Goal: Task Accomplishment & Management: Use online tool/utility

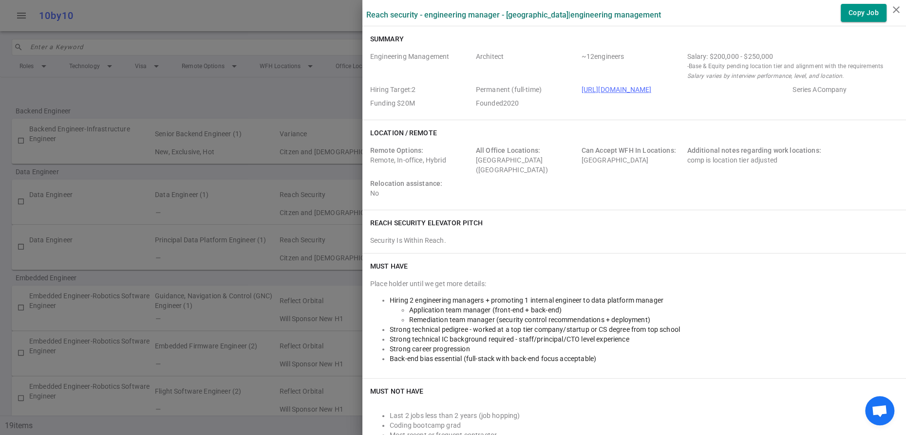
scroll to position [232, 0]
click at [276, 24] on div at bounding box center [453, 217] width 906 height 435
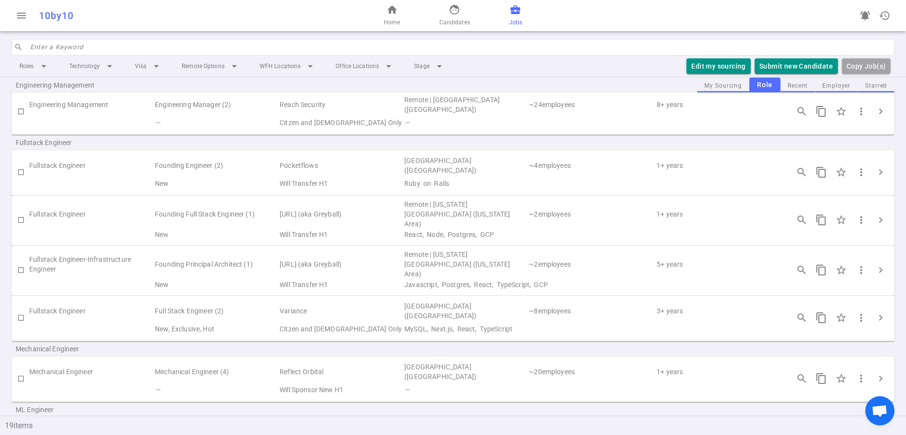
scroll to position [341, 0]
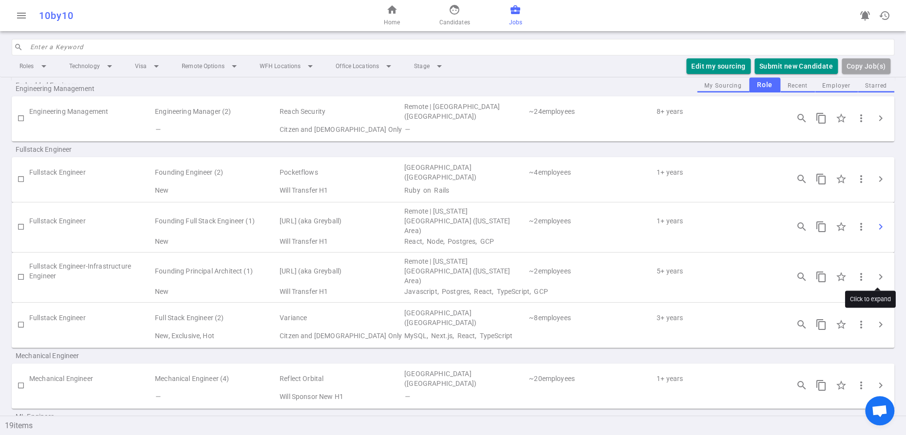
click at [877, 233] on span "chevron_right" at bounding box center [880, 227] width 12 height 12
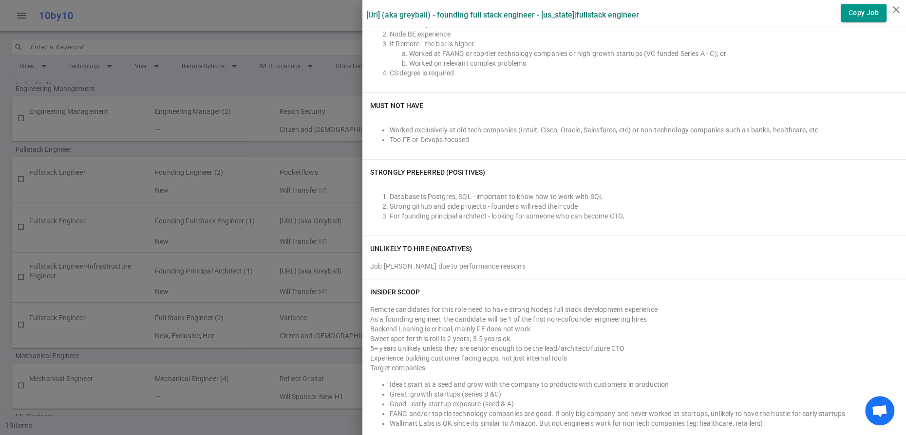
scroll to position [437, 0]
click at [897, 10] on icon "close" at bounding box center [896, 10] width 12 height 12
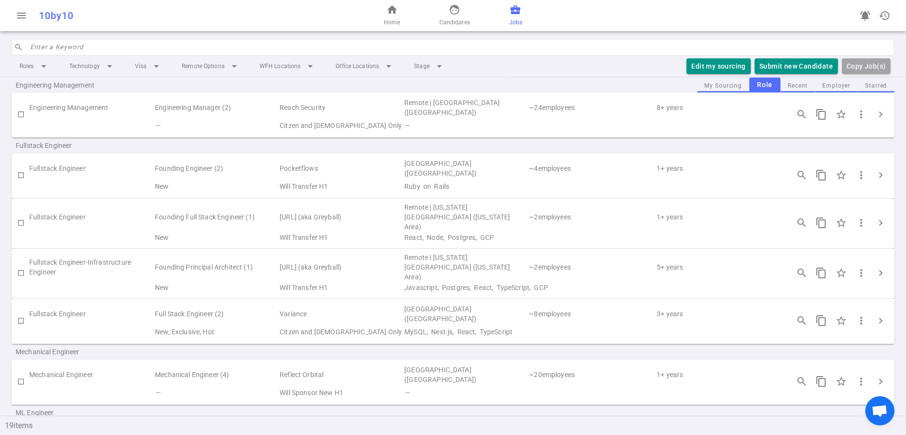
scroll to position [352, 0]
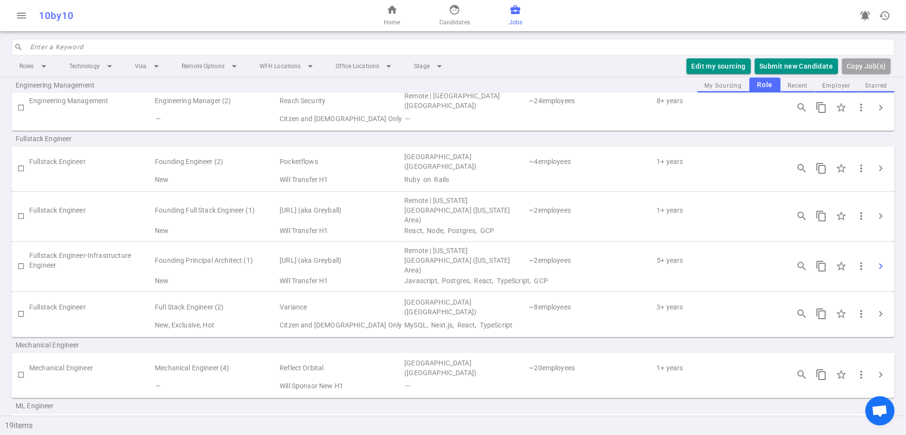
click at [876, 272] on span "chevron_right" at bounding box center [880, 266] width 12 height 12
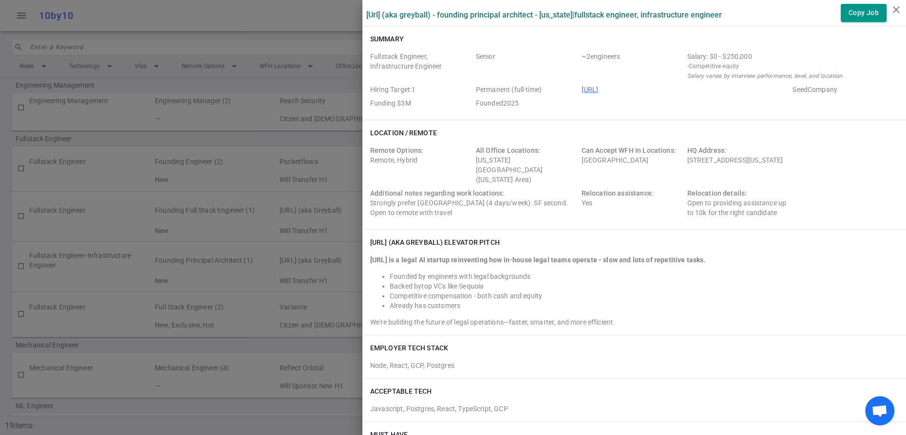
click at [309, 98] on div at bounding box center [453, 217] width 906 height 435
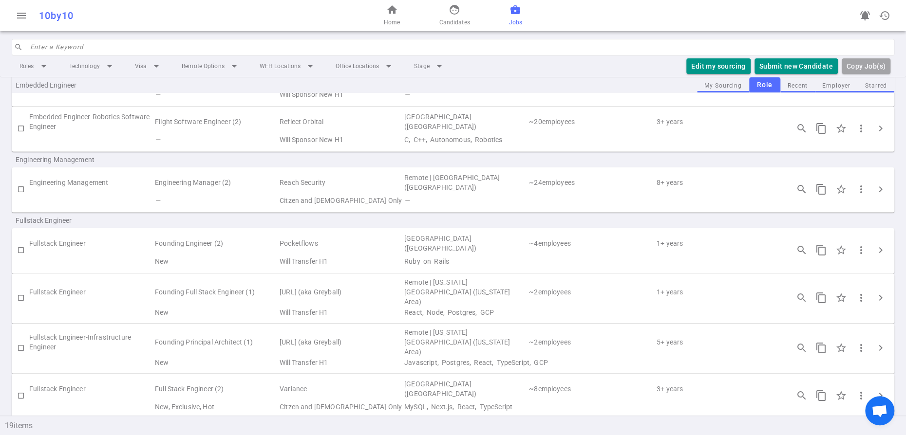
scroll to position [283, 0]
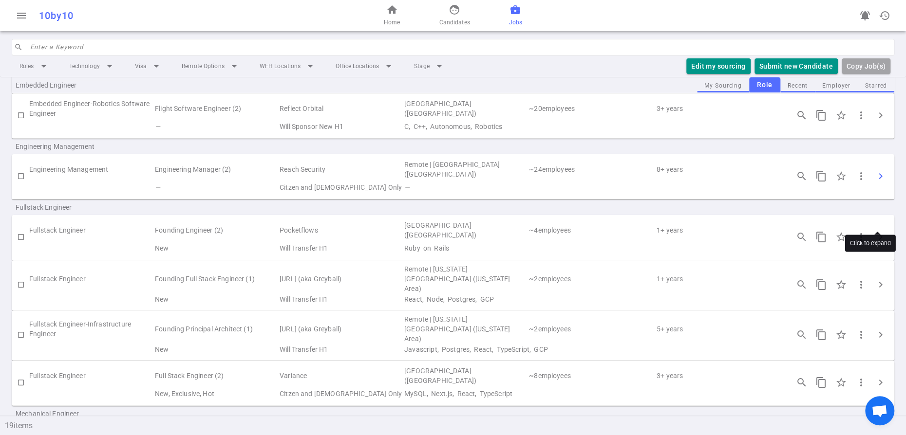
click at [876, 182] on span "chevron_right" at bounding box center [880, 176] width 12 height 12
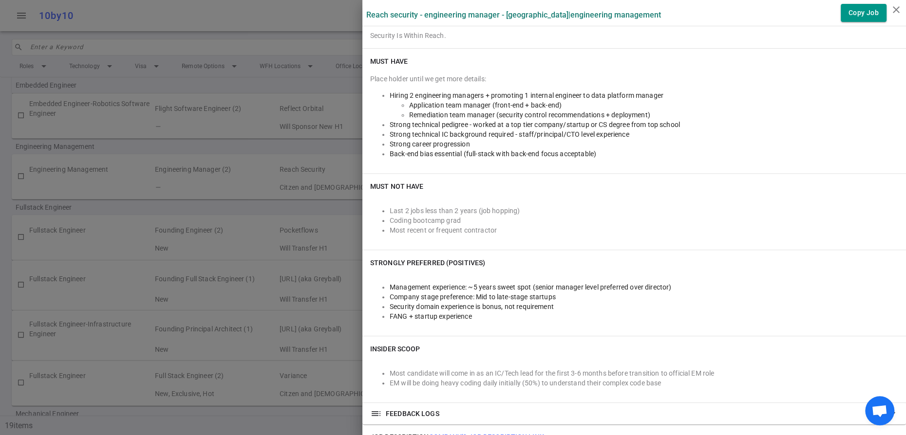
scroll to position [206, 0]
click at [206, 177] on div at bounding box center [453, 217] width 906 height 435
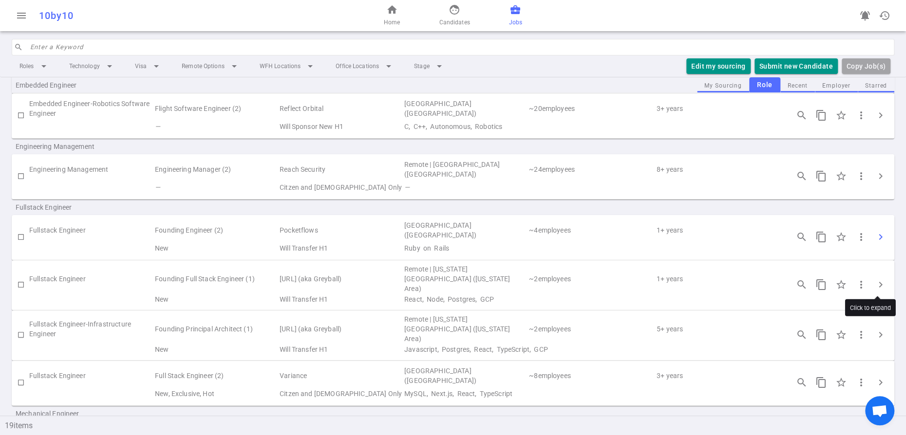
click at [879, 243] on span "chevron_right" at bounding box center [880, 237] width 12 height 12
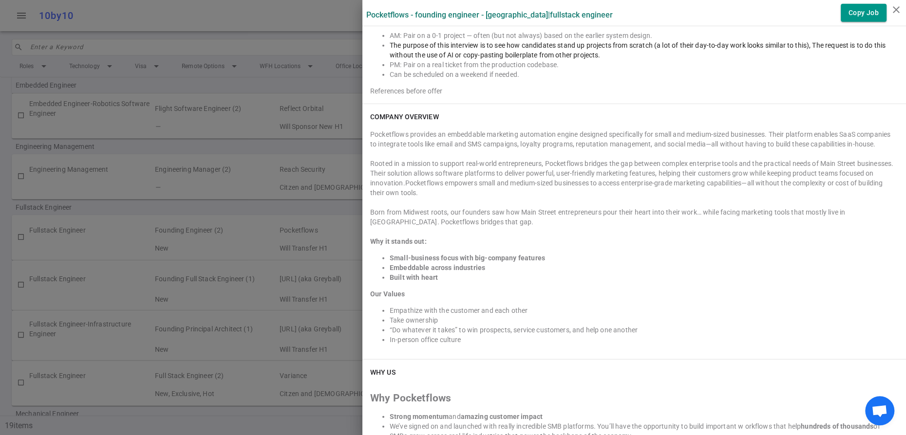
scroll to position [1772, 0]
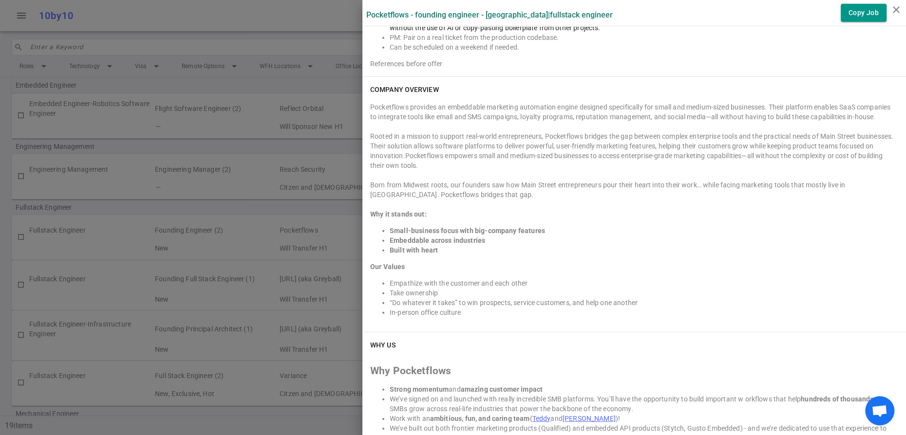
click at [267, 29] on div at bounding box center [453, 217] width 906 height 435
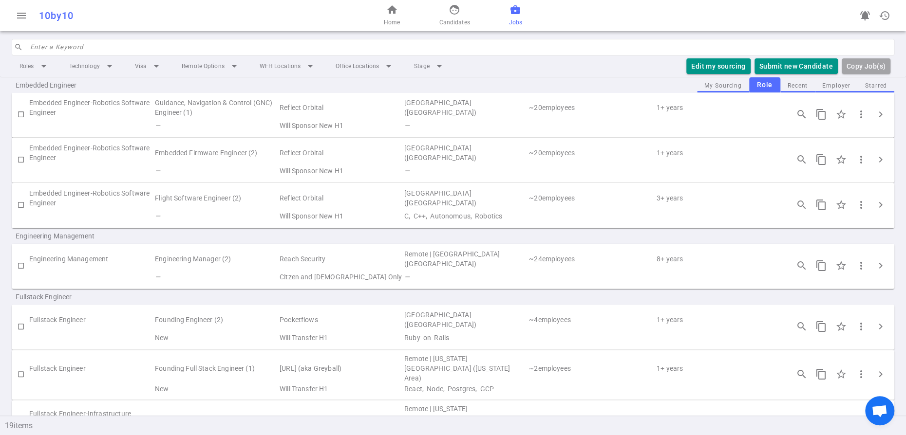
scroll to position [192, 0]
click at [880, 273] on span "chevron_right" at bounding box center [880, 267] width 12 height 12
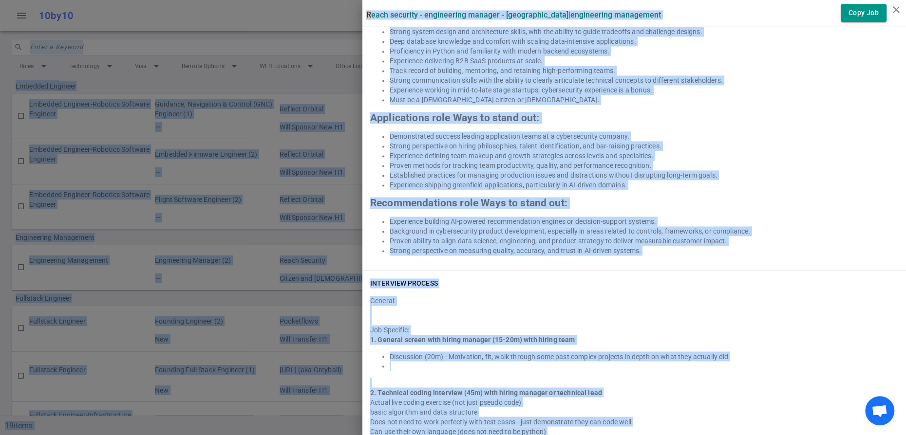
scroll to position [893, 0]
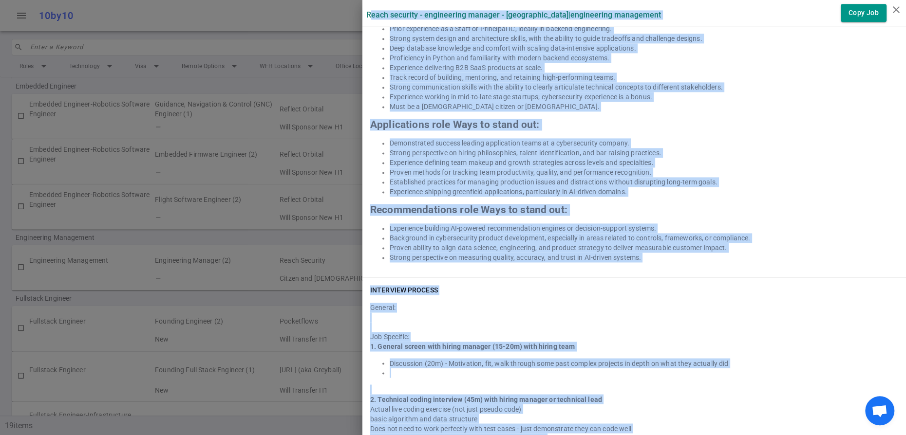
drag, startPoint x: 728, startPoint y: 425, endPoint x: 417, endPoint y: 92, distance: 455.7
click at [373, 26] on div "Reach Security - Engineering Manager - Sunnyvale | Engineering Management Copy …" at bounding box center [633, 26] width 543 height 1838
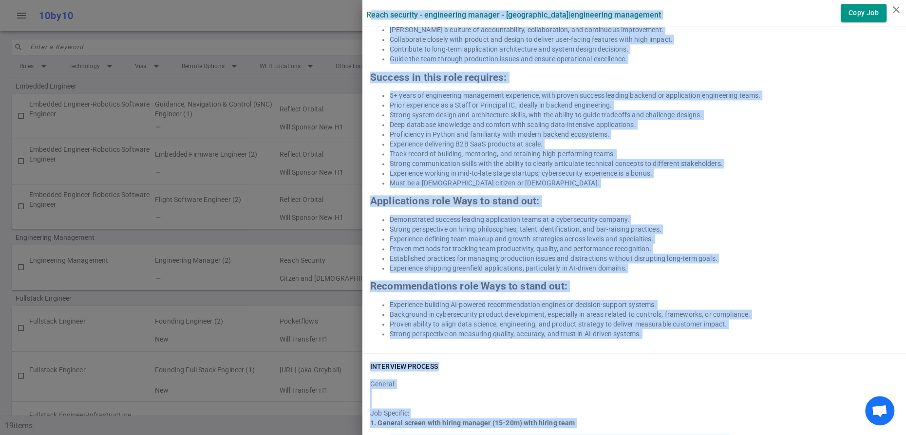
scroll to position [428, 0]
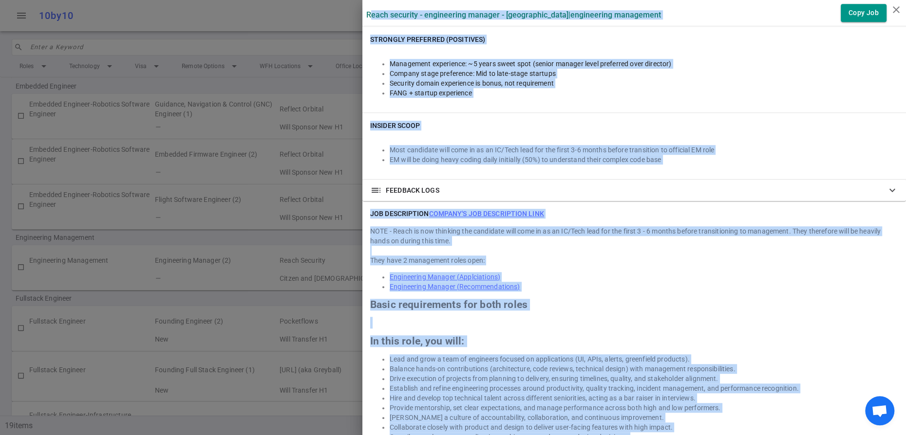
click at [505, 12] on li "Most recent or frequent contractor" at bounding box center [643, 7] width 508 height 10
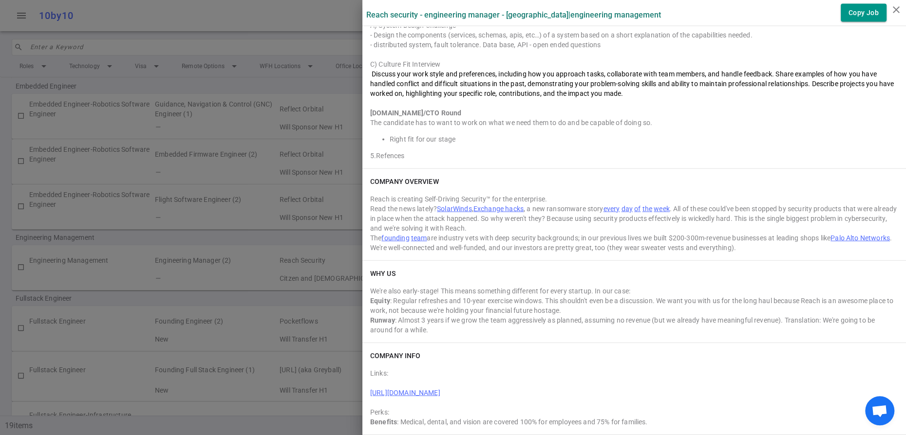
scroll to position [1856, 0]
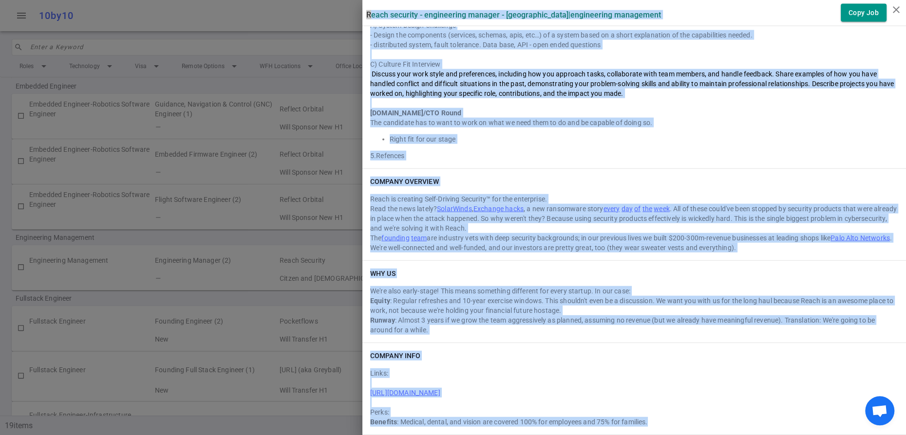
drag, startPoint x: 369, startPoint y: 16, endPoint x: 734, endPoint y: 419, distance: 544.2
copy div "Reach Security - Engineering Manager - Sunnyvale | Engineering Management Copy …"
click at [440, 389] on link "https://www.crunchbase.com/organization/reach-security" at bounding box center [405, 393] width 70 height 8
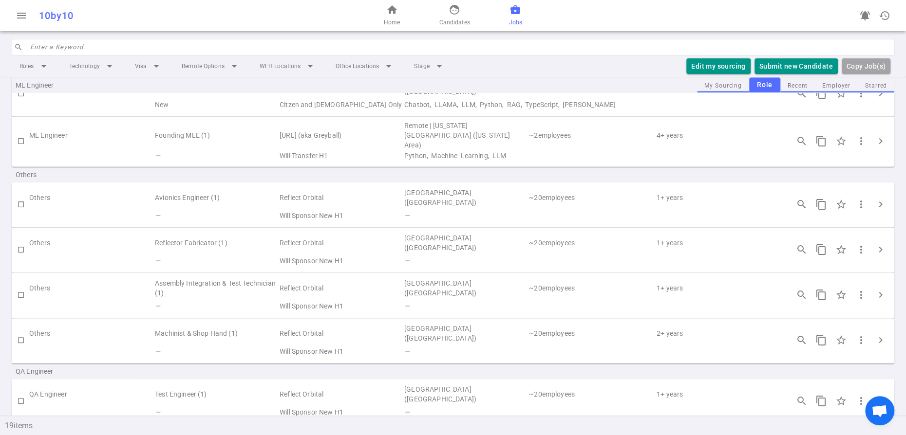
scroll to position [695, 0]
click at [20, 148] on input "checkbox" at bounding box center [21, 139] width 17 height 17
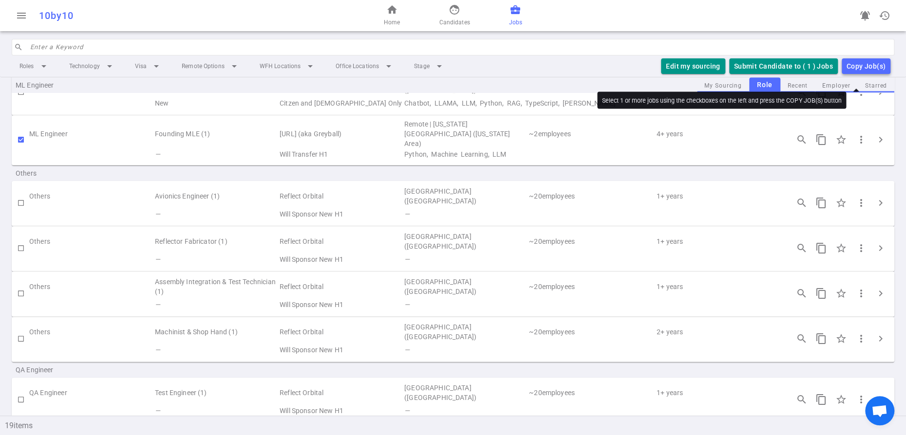
click at [853, 73] on div "Copy Job(s)" at bounding box center [865, 66] width 39 height 12
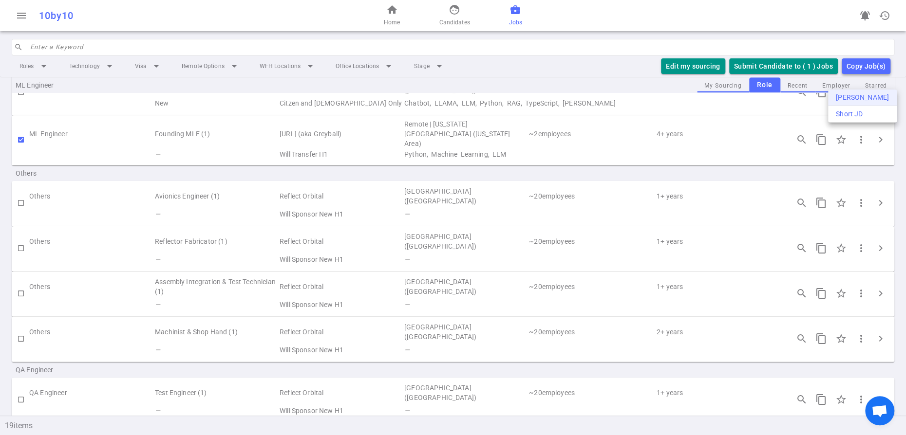
click at [853, 100] on div "[PERSON_NAME]" at bounding box center [861, 98] width 53 height 10
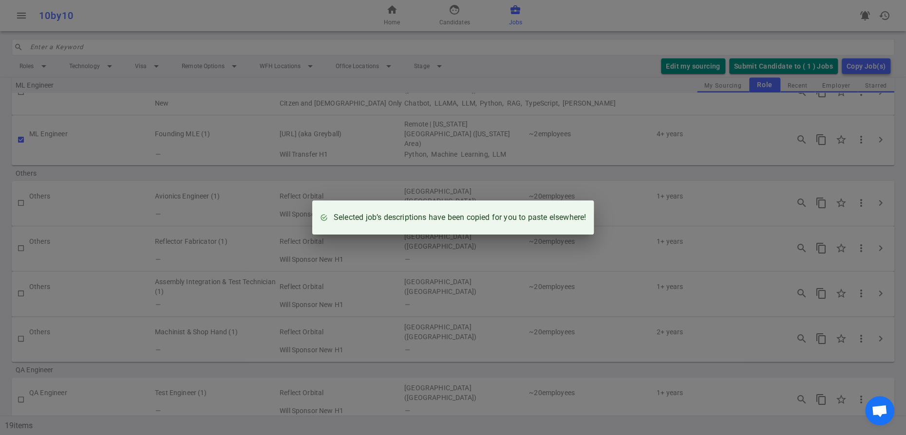
click at [359, 115] on div "Selected job’s descriptions have been copied for you to paste elsewhere!" at bounding box center [453, 217] width 906 height 435
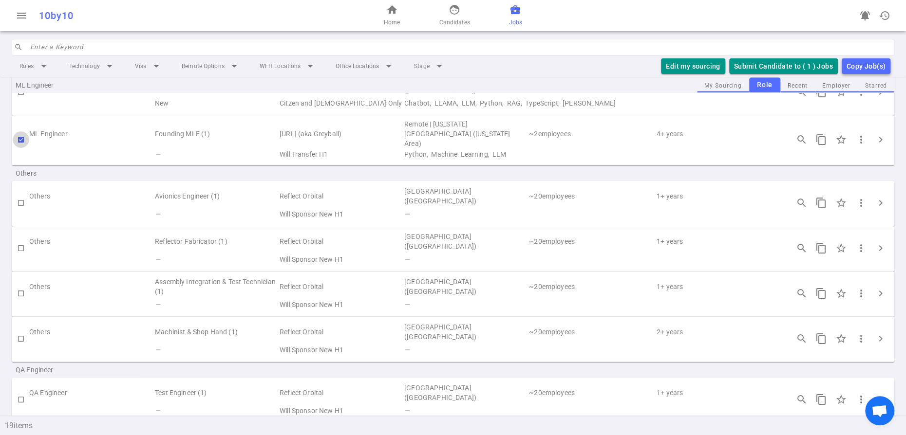
click at [20, 148] on input "checkbox" at bounding box center [21, 139] width 17 height 17
checkbox input "false"
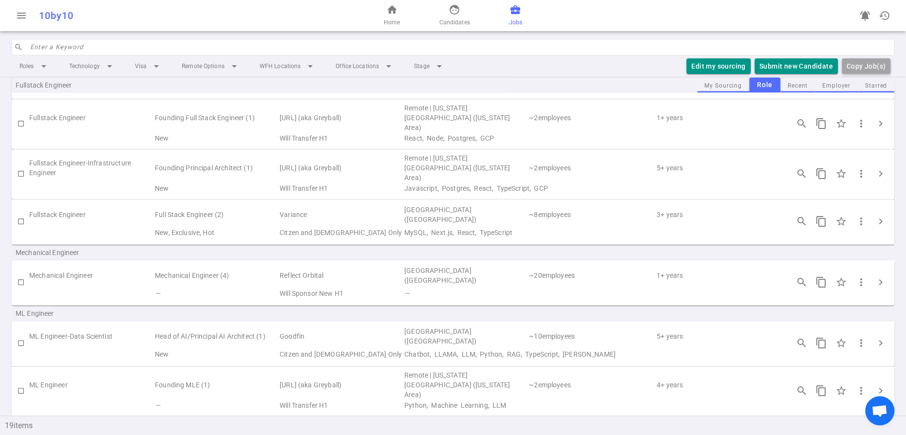
scroll to position [439, 0]
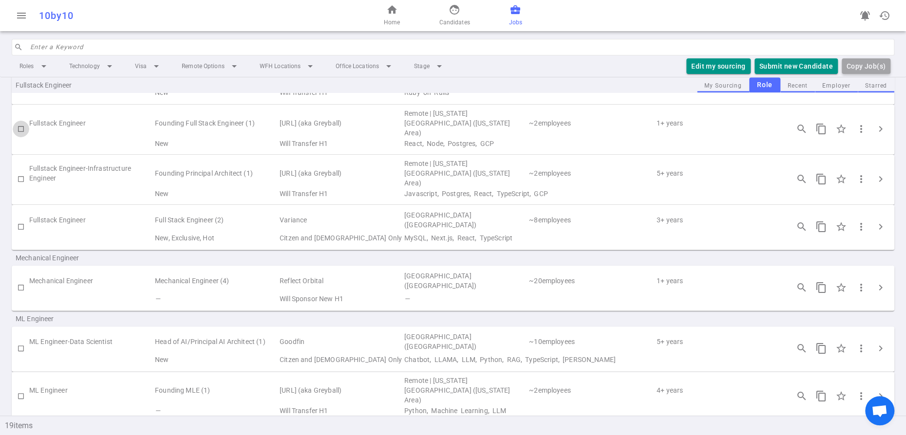
click at [23, 137] on input "checkbox" at bounding box center [21, 129] width 17 height 17
checkbox input "true"
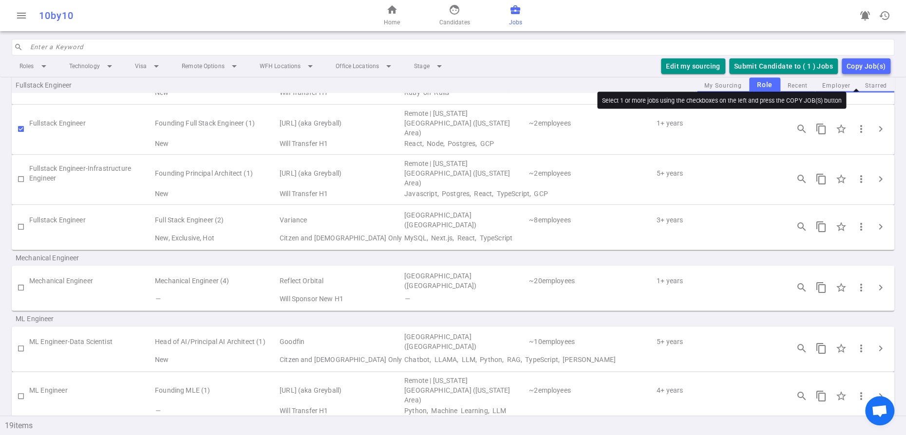
click at [846, 73] on div "Copy Job(s)" at bounding box center [865, 66] width 39 height 12
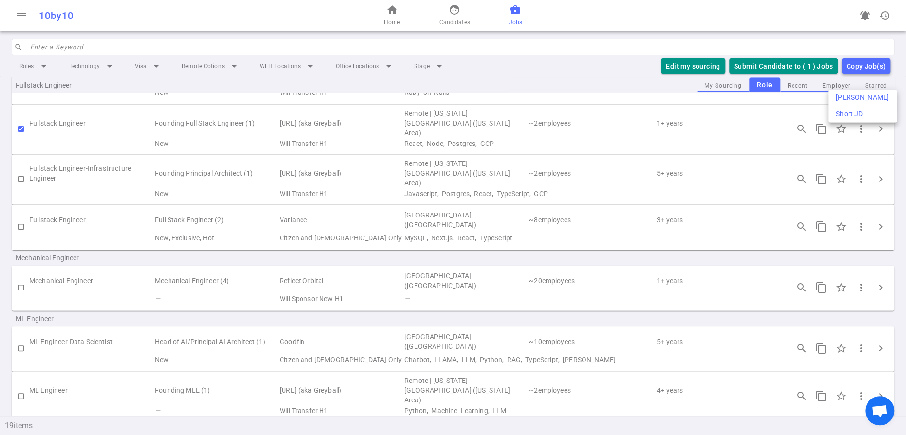
click at [384, 181] on div at bounding box center [453, 217] width 906 height 435
click at [304, 138] on td "[URL] (aka Greyball)" at bounding box center [340, 123] width 125 height 29
click at [881, 135] on span "chevron_right" at bounding box center [880, 129] width 12 height 12
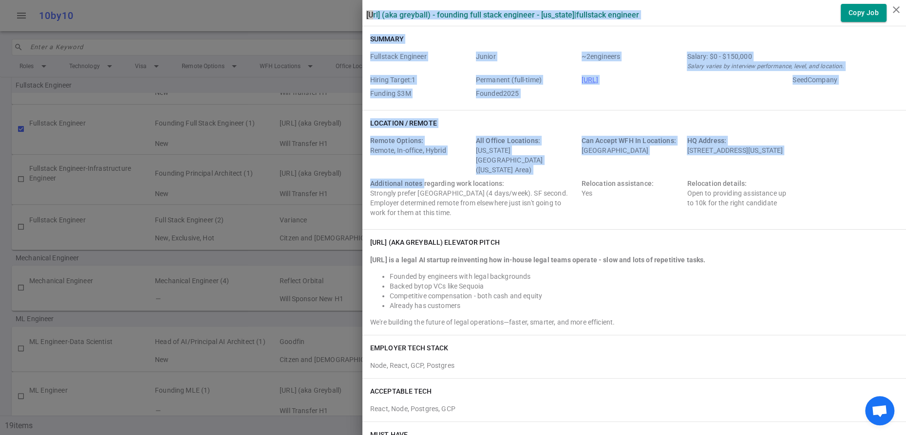
drag, startPoint x: 369, startPoint y: 17, endPoint x: 436, endPoint y: 203, distance: 197.7
click at [451, 44] on div "Summary" at bounding box center [634, 39] width 528 height 10
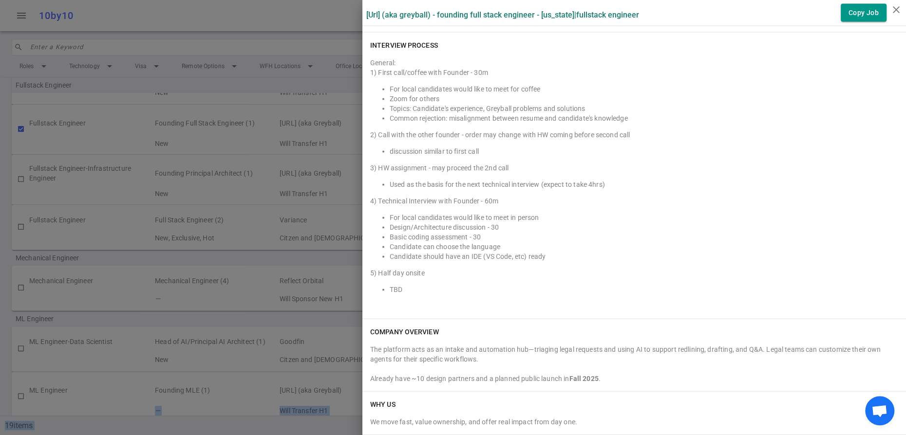
scroll to position [1623, 0]
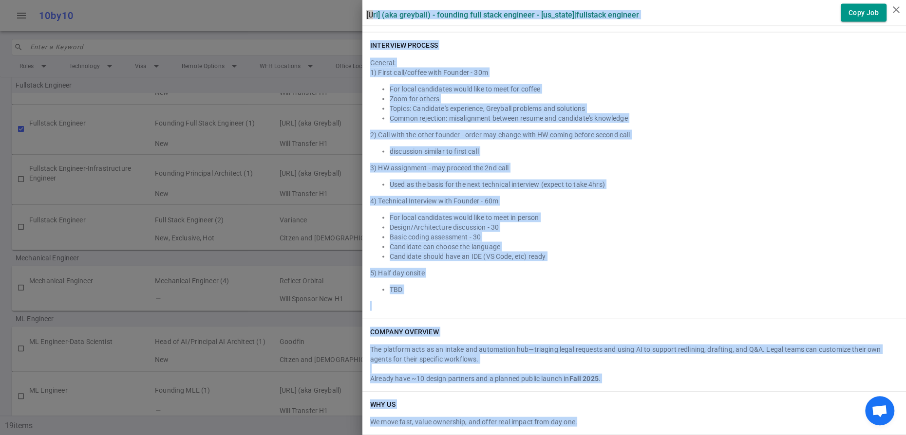
drag, startPoint x: 367, startPoint y: 15, endPoint x: 656, endPoint y: 418, distance: 496.1
copy div "Loremipsu.do (sit Ametcons) - Adipisci Elit Seddo Eiusmodt - Inc Utla | Etdolor…"
